Goal: Complete application form: Complete application form

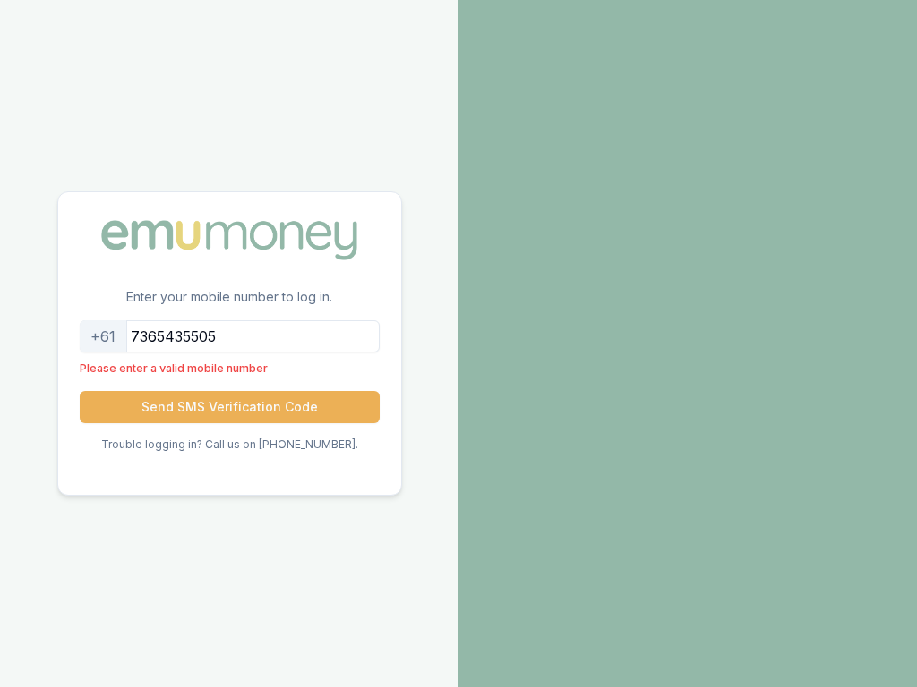
click at [229, 336] on input "7365435505" at bounding box center [230, 336] width 300 height 32
type input "7"
click at [229, 336] on input "tel" at bounding box center [230, 336] width 300 height 32
click at [229, 336] on input "7365435505" at bounding box center [230, 336] width 300 height 32
type input "7"
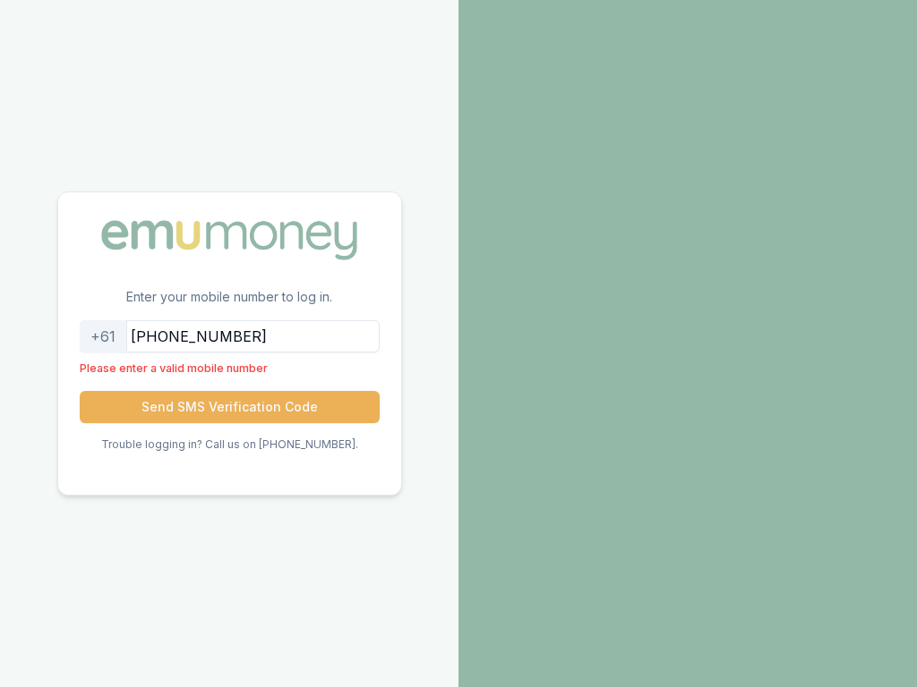
type input "[PHONE_NUMBER]"
click at [229, 336] on input "tel" at bounding box center [230, 336] width 300 height 32
click at [229, 336] on input "7365435505" at bounding box center [230, 336] width 300 height 32
type input "7"
type input "7365435505"
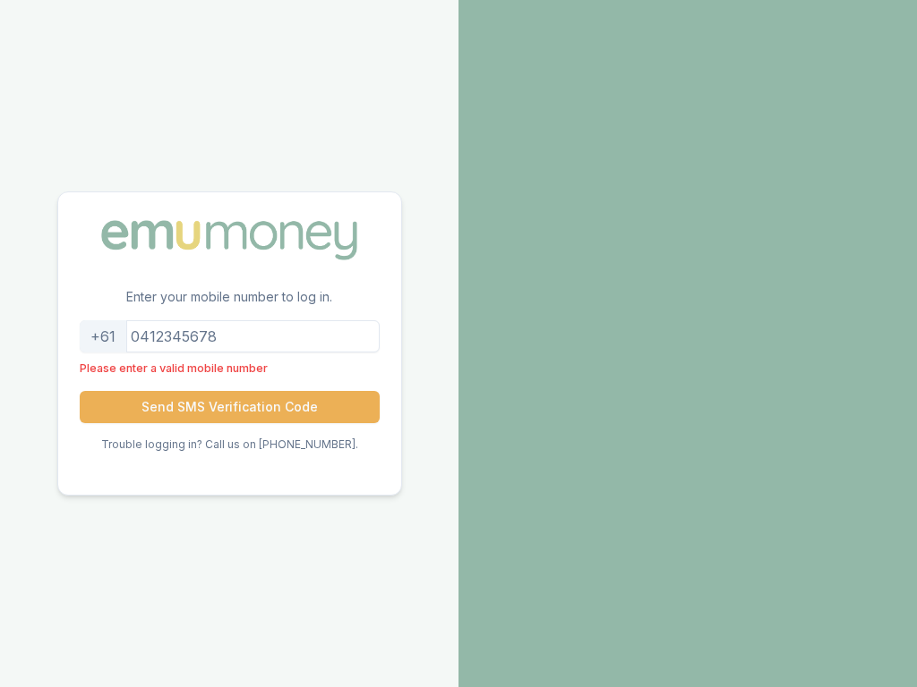
click at [229, 336] on input "tel" at bounding box center [230, 336] width 300 height 32
click at [229, 336] on input "7365435505" at bounding box center [230, 336] width 300 height 32
type input "7"
type input "7365435505"
click at [229, 336] on input "tel" at bounding box center [230, 336] width 300 height 32
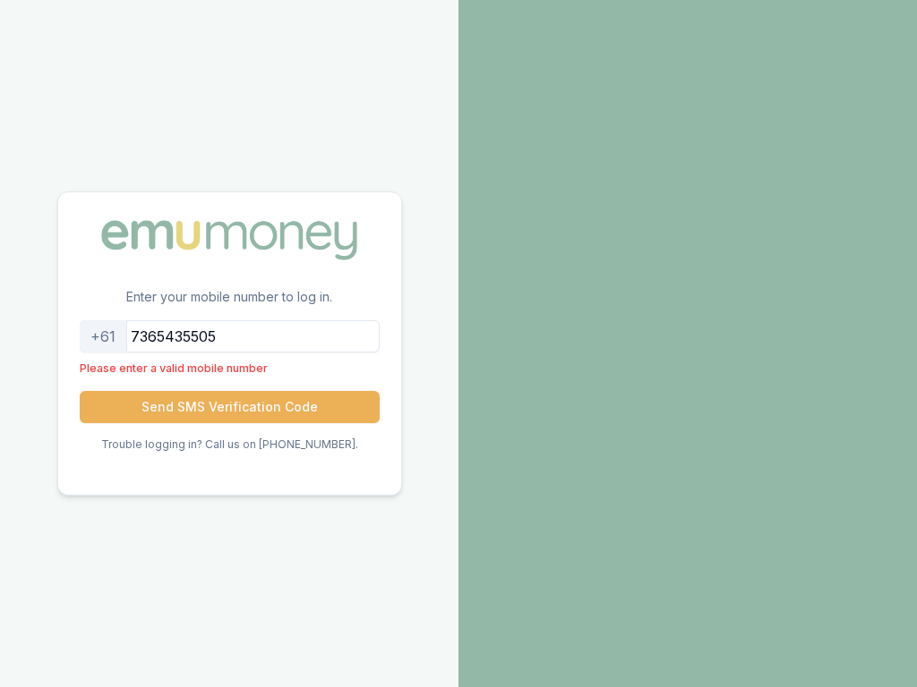
click at [229, 336] on input "7365435505" at bounding box center [230, 336] width 300 height 32
type input "7"
type input "[PHONE_NUMBER]"
click at [229, 336] on input "tel" at bounding box center [230, 336] width 300 height 32
click at [229, 336] on input "7365435505" at bounding box center [230, 336] width 300 height 32
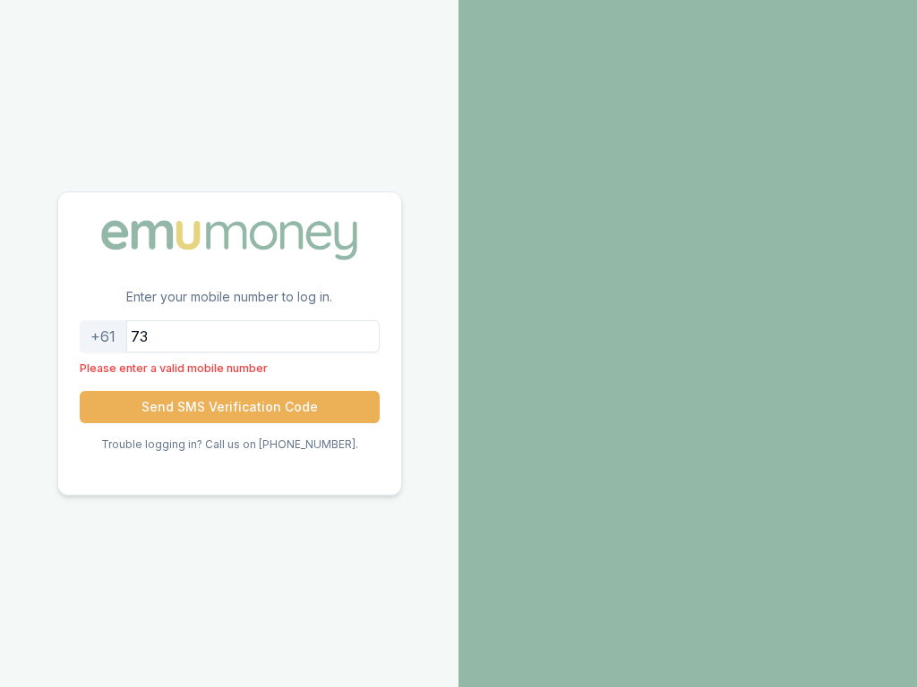
type input "7"
type input "7365435505"
click at [229, 336] on input "tel" at bounding box center [230, 336] width 300 height 32
click at [229, 336] on input "7365435505" at bounding box center [230, 336] width 300 height 32
type input "7"
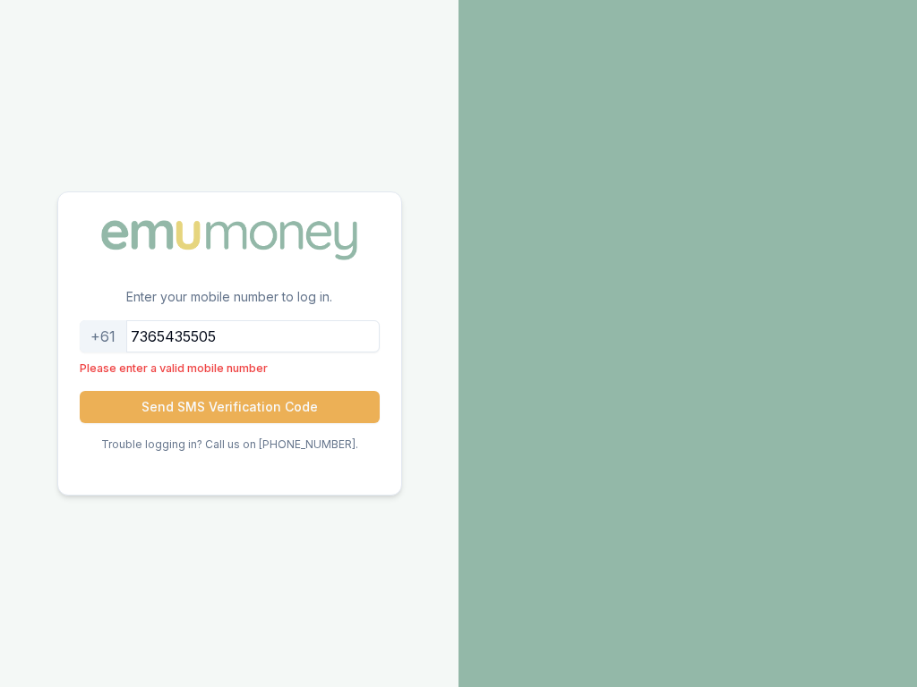
type input "7365435505"
click at [229, 336] on input "tel" at bounding box center [230, 336] width 300 height 32
click at [229, 336] on input "7365435505" at bounding box center [230, 336] width 300 height 32
type input "7"
type input "[GEOGRAPHIC_DATA]"
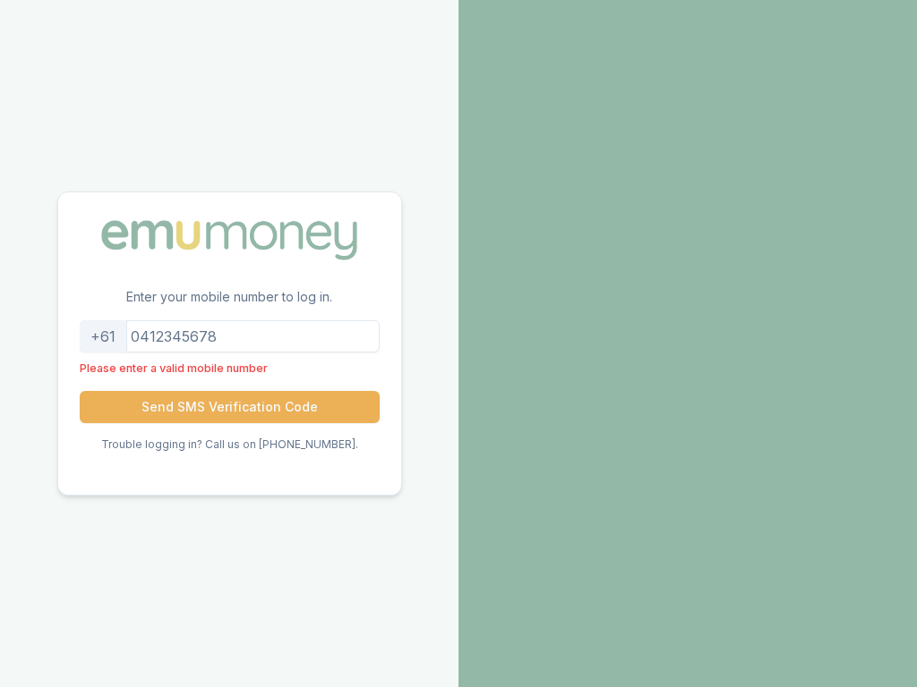
click at [229, 336] on input "tel" at bounding box center [230, 336] width 300 height 32
click at [229, 336] on input "7365435505" at bounding box center [230, 336] width 300 height 32
type input "7"
type input "[PHONE_NUMBER]"
click at [229, 336] on input "tel" at bounding box center [230, 336] width 300 height 32
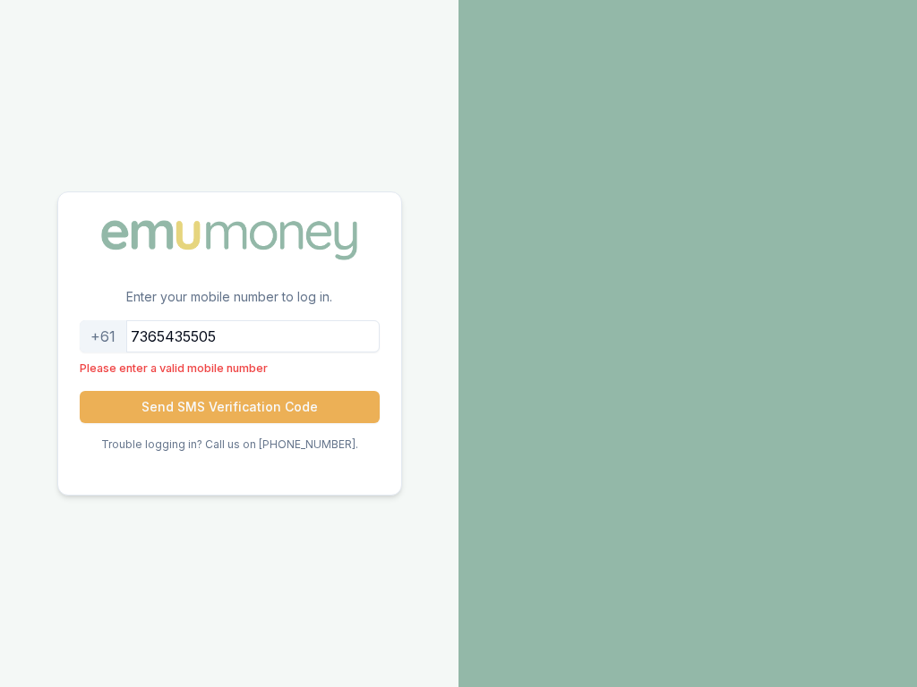
click at [229, 336] on input "7365435505" at bounding box center [230, 336] width 300 height 32
type input "7"
click at [80, 391] on button "Send SMS Verification Code" at bounding box center [230, 407] width 300 height 32
click at [229, 406] on button "Send SMS Verification Code" at bounding box center [230, 407] width 300 height 32
click at [229, 336] on input "7365435505" at bounding box center [230, 336] width 300 height 32
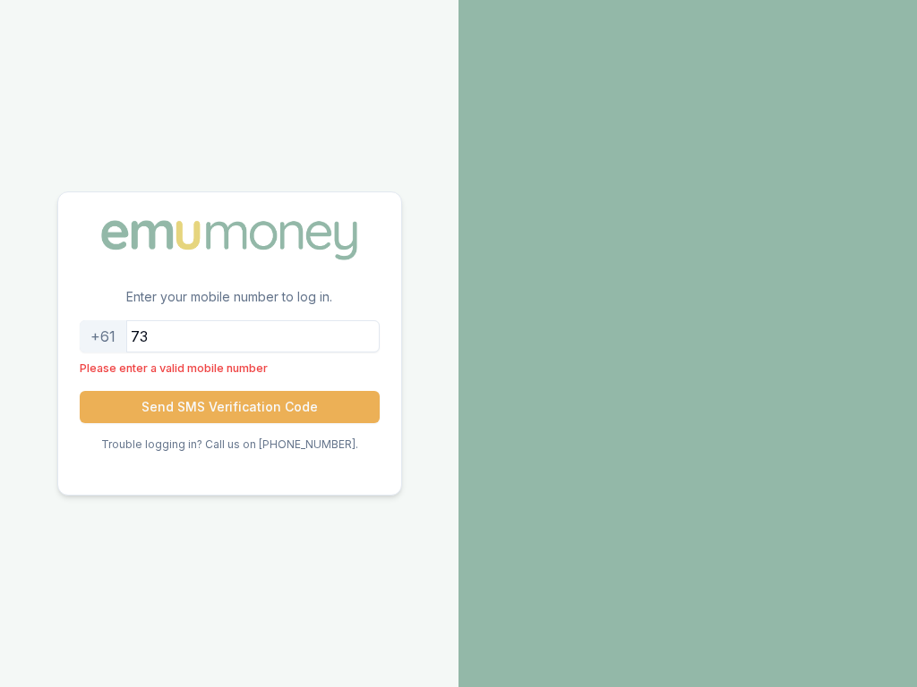
type input "7"
click at [80, 391] on button "Send SMS Verification Code" at bounding box center [230, 407] width 300 height 32
click at [229, 406] on button "Send SMS Verification Code" at bounding box center [230, 407] width 300 height 32
click at [229, 336] on input "[PHONE_NUMBER]" at bounding box center [230, 336] width 300 height 32
type input "505"
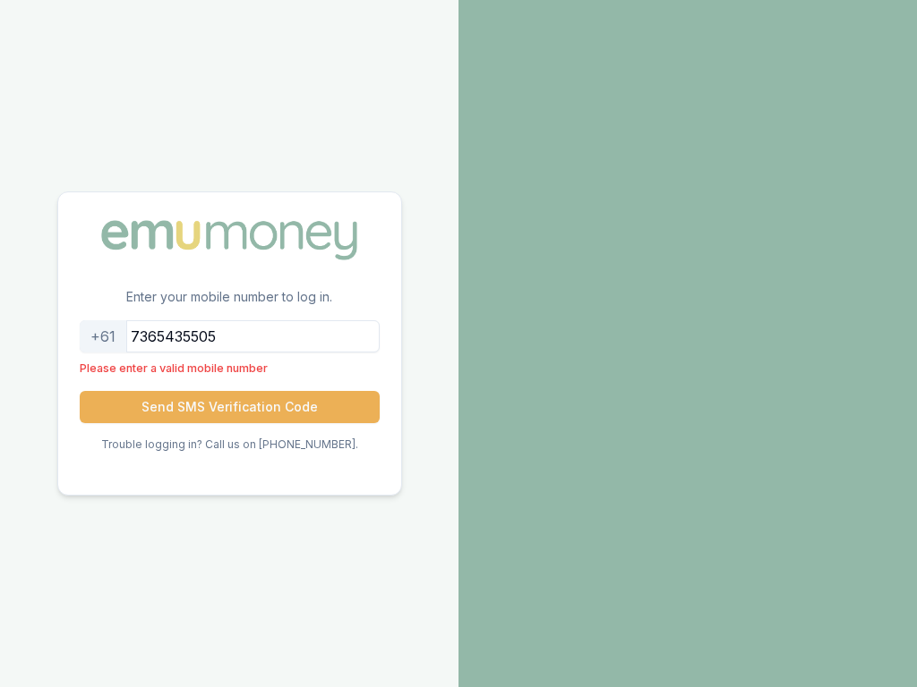
click at [80, 391] on button "Send SMS Verification Code" at bounding box center [230, 407] width 300 height 32
click at [229, 406] on button "Send SMS Verification Code" at bounding box center [230, 407] width 300 height 32
click at [229, 336] on input "7365435505" at bounding box center [230, 336] width 300 height 32
type input "7"
click at [80, 391] on button "Send SMS Verification Code" at bounding box center [230, 407] width 300 height 32
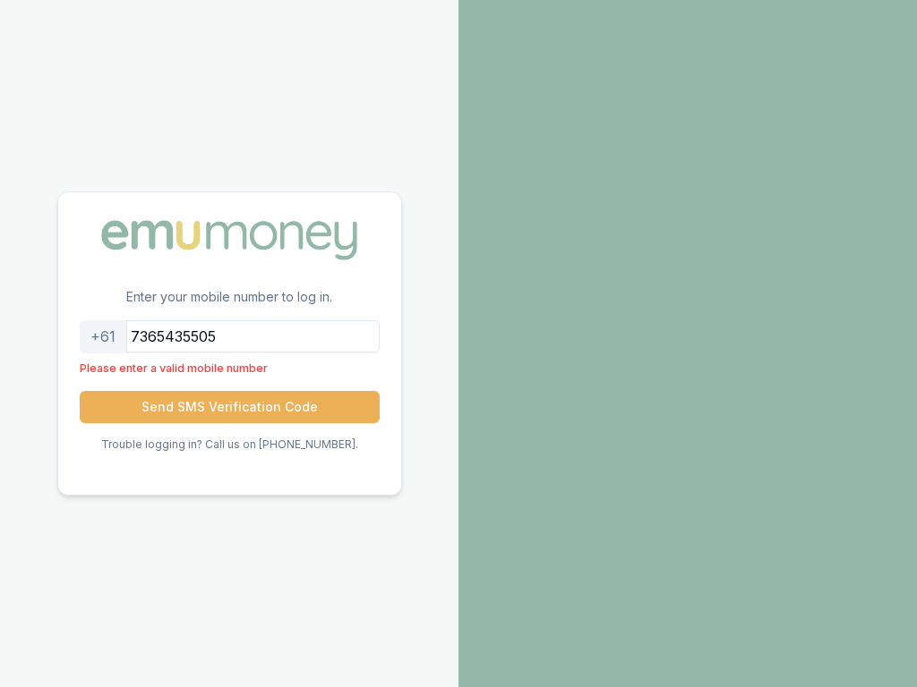
click at [229, 406] on button "Send SMS Verification Code" at bounding box center [230, 407] width 300 height 32
click at [229, 336] on input "7365435505" at bounding box center [230, 336] width 300 height 32
type input "7"
type input "7365435505"
